Goal: Task Accomplishment & Management: Manage account settings

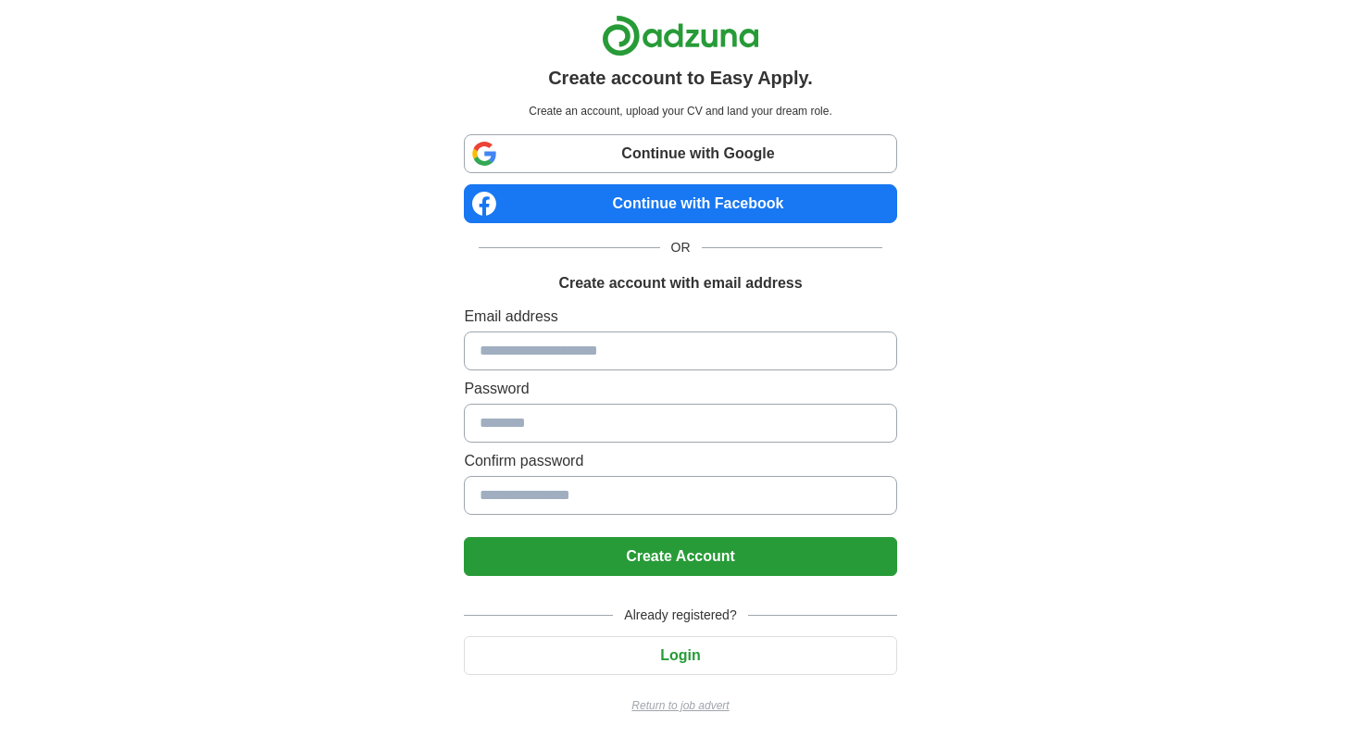
click at [646, 648] on button "Login" at bounding box center [680, 655] width 432 height 39
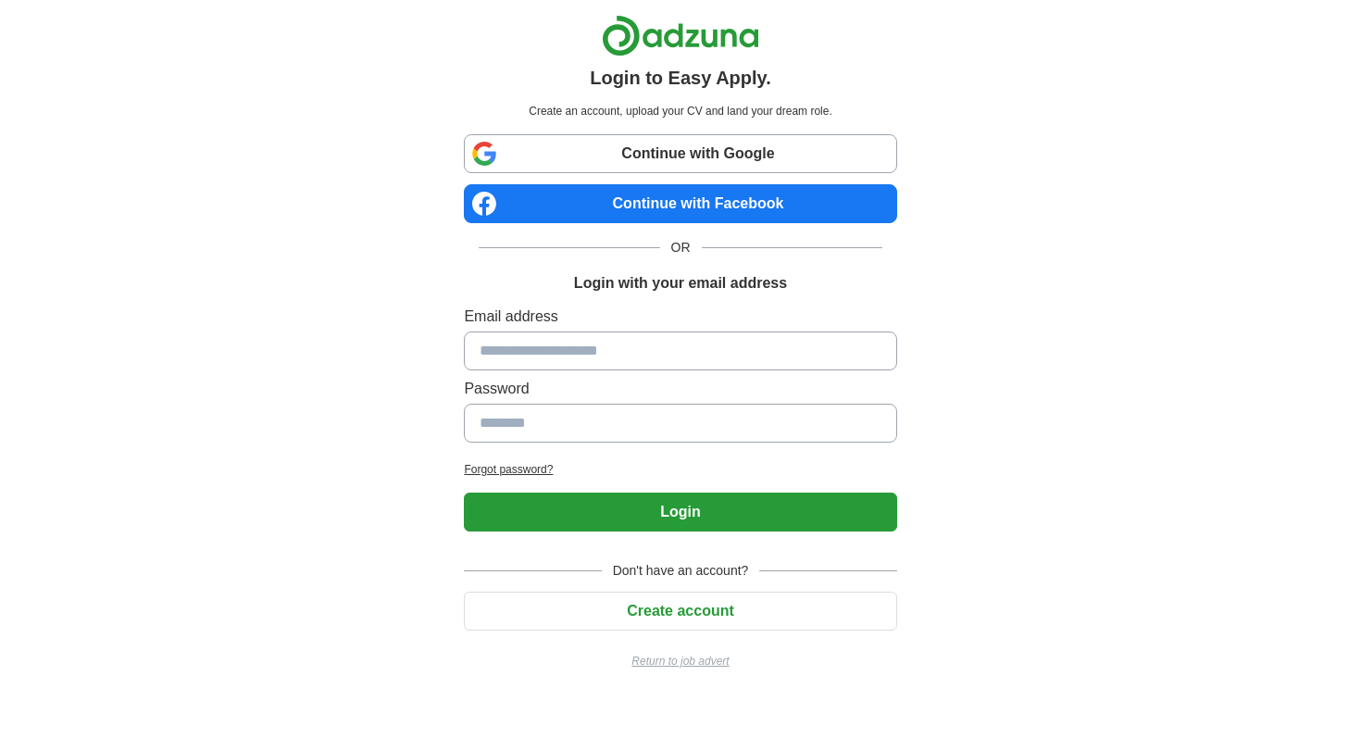
click at [662, 336] on input at bounding box center [680, 350] width 432 height 39
click at [683, 168] on link "Continue with Google" at bounding box center [680, 153] width 432 height 39
